Goal: Find specific page/section: Find specific page/section

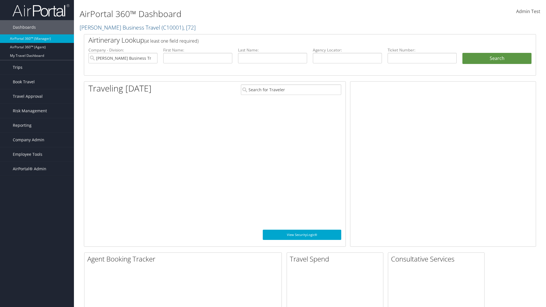
click at [37, 67] on link "Trips" at bounding box center [37, 67] width 74 height 14
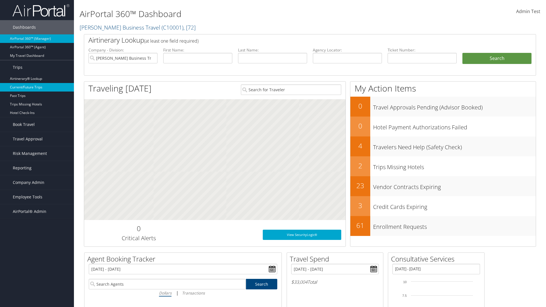
click at [37, 87] on link "Current/Future Trips" at bounding box center [37, 87] width 74 height 9
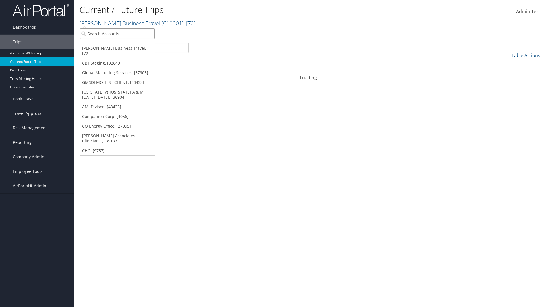
click at [117, 34] on input "search" at bounding box center [117, 33] width 75 height 11
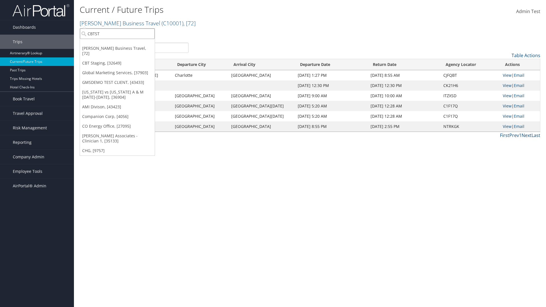
type input "CBTSTG"
click at [117, 44] on div "CBT Staging (CBTSTG), [32649]" at bounding box center [117, 44] width 81 height 5
